Goal: Check status

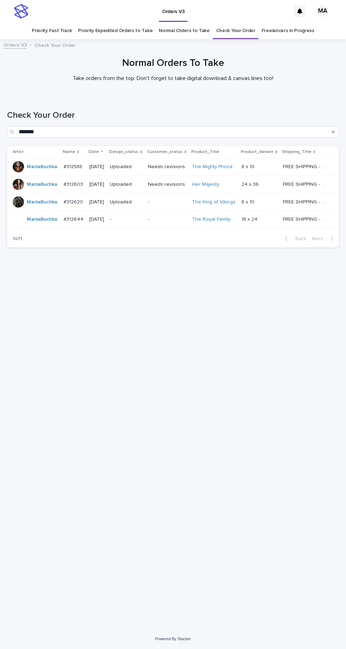
scroll to position [22, 0]
click at [237, 23] on link "Check Your Order" at bounding box center [235, 31] width 39 height 17
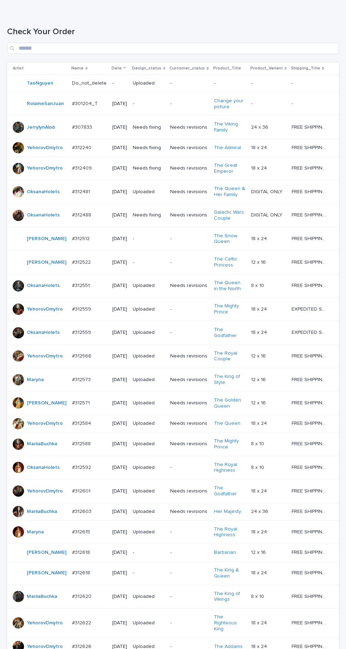
scroll to position [236, 0]
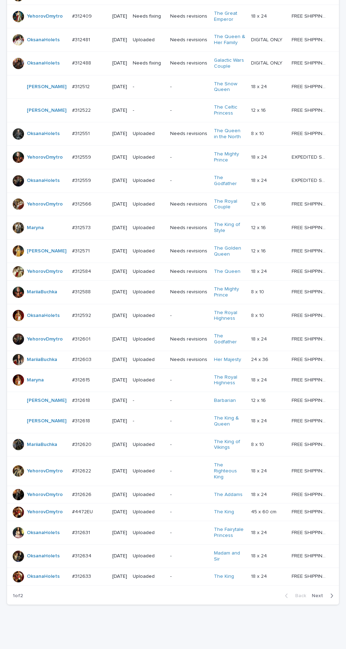
click at [330, 599] on icon "button" at bounding box center [331, 596] width 3 height 6
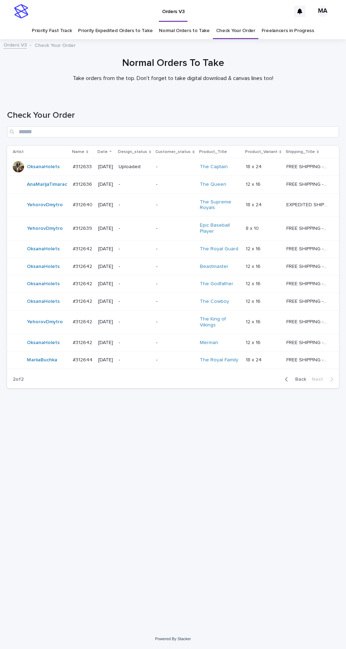
scroll to position [40, 0]
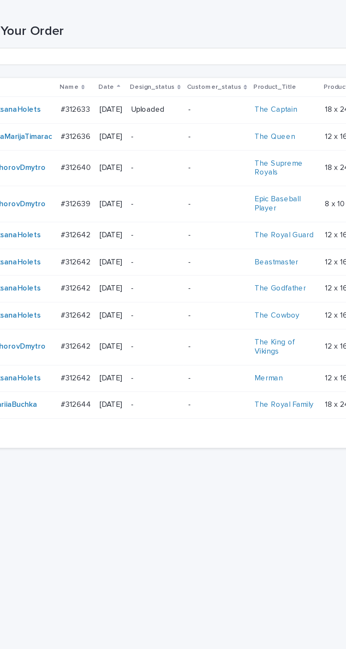
click at [222, 363] on link "The Royal Family" at bounding box center [219, 360] width 38 height 6
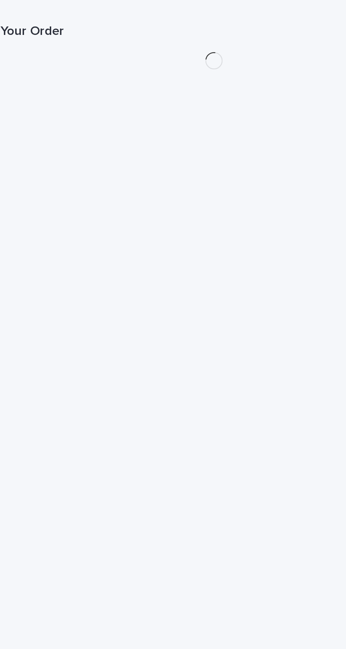
scroll to position [22, 0]
